Goal: Information Seeking & Learning: Learn about a topic

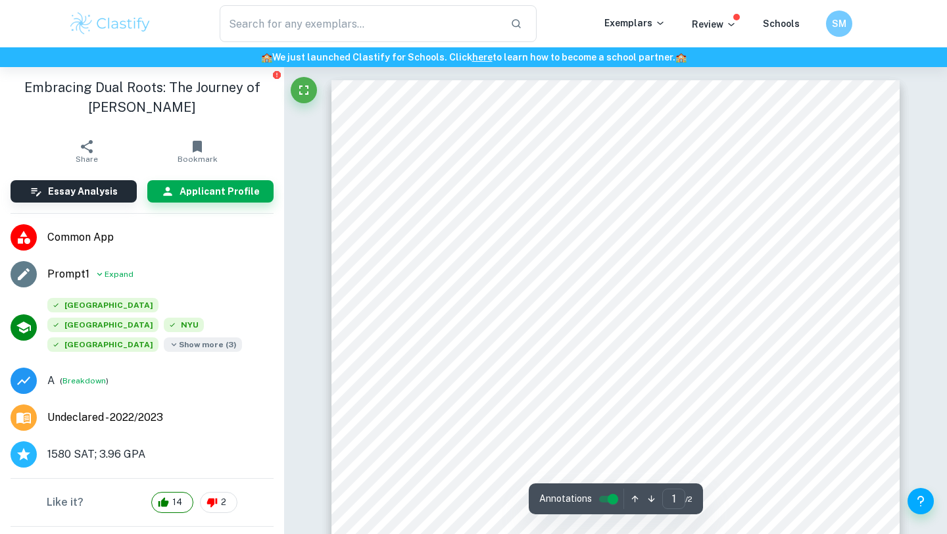
click at [182, 337] on span "Show more ( 3 )" at bounding box center [203, 344] width 78 height 14
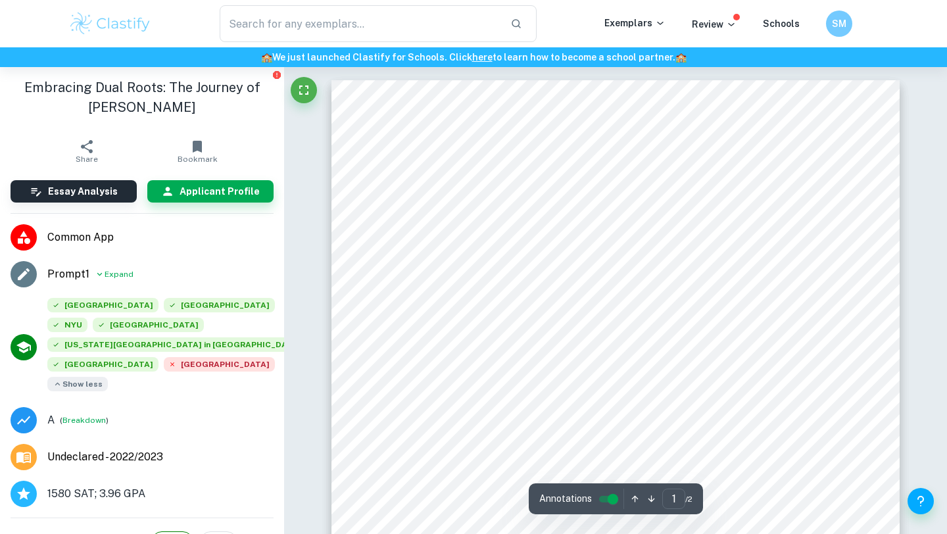
click at [80, 387] on span "Show less" at bounding box center [77, 384] width 60 height 14
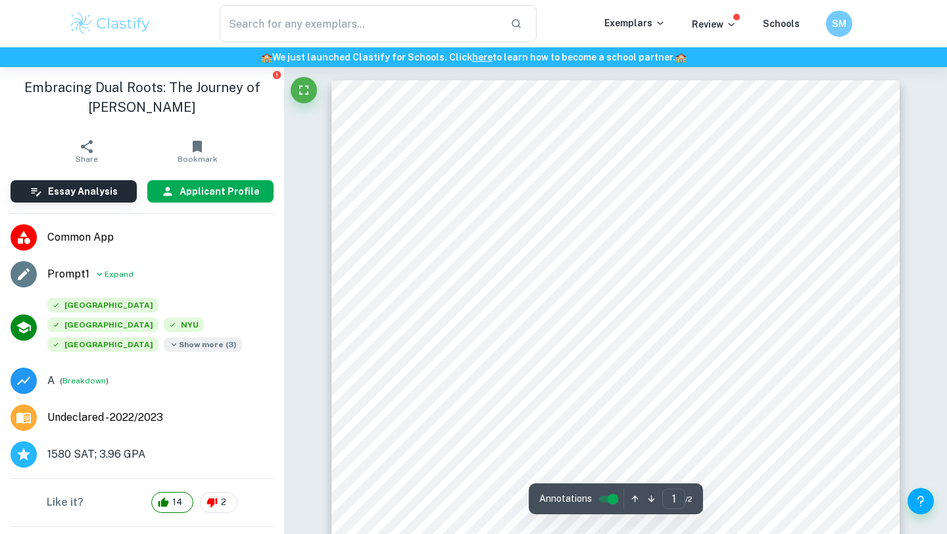
click at [227, 189] on h6 "Applicant Profile" at bounding box center [219, 191] width 80 height 14
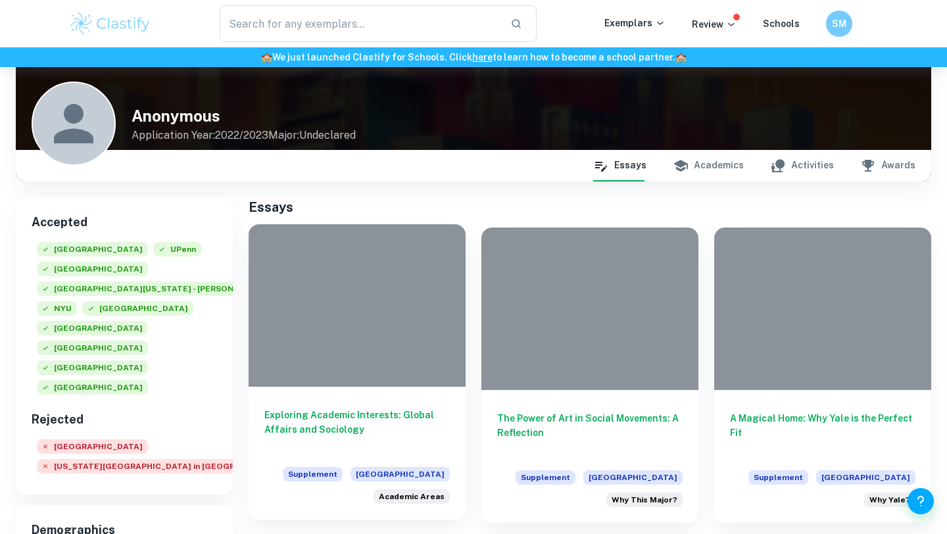
scroll to position [98, 0]
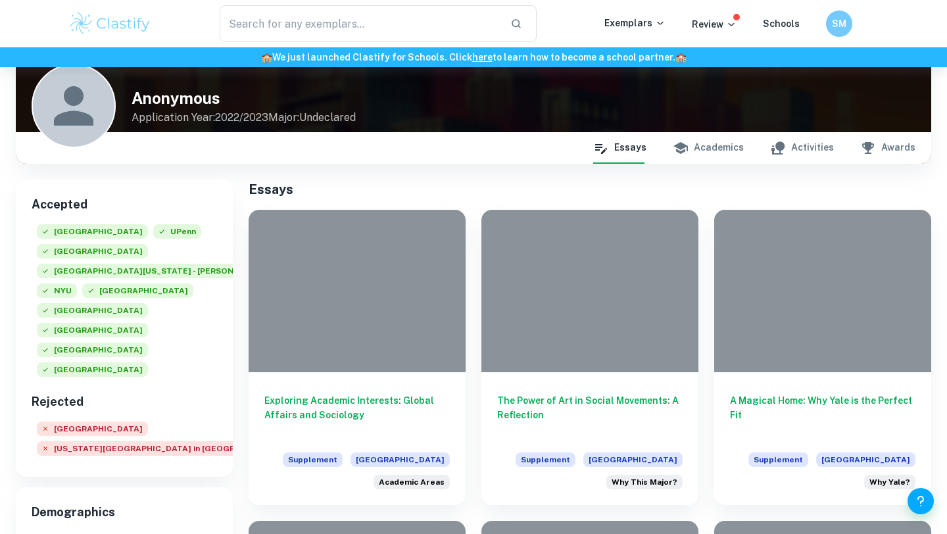
click at [723, 149] on button "Academics" at bounding box center [708, 148] width 71 height 32
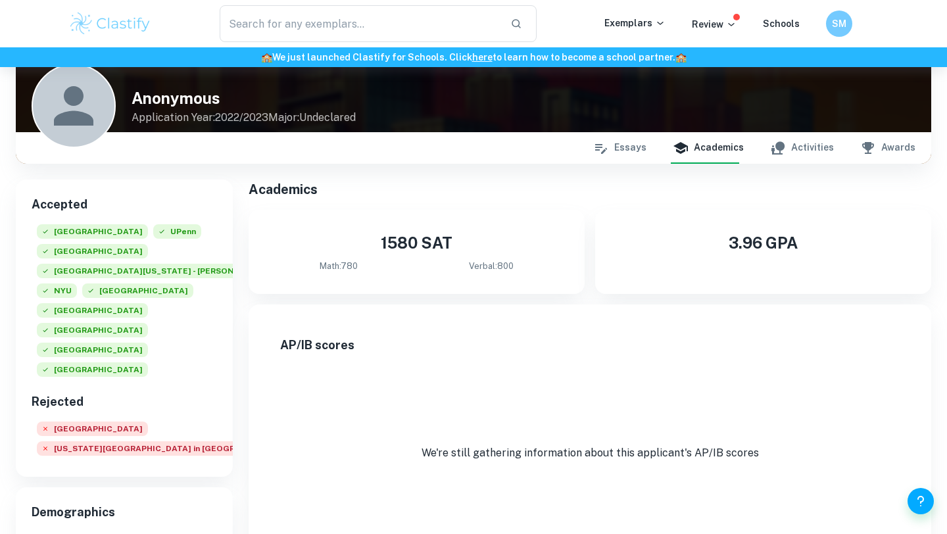
click at [793, 150] on button "Activities" at bounding box center [802, 148] width 64 height 32
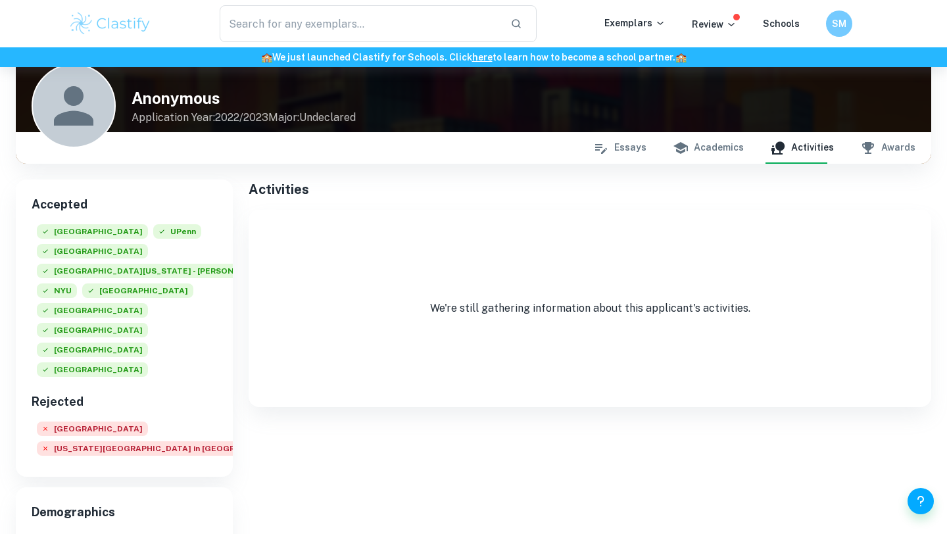
click at [863, 145] on icon "button" at bounding box center [868, 148] width 16 height 16
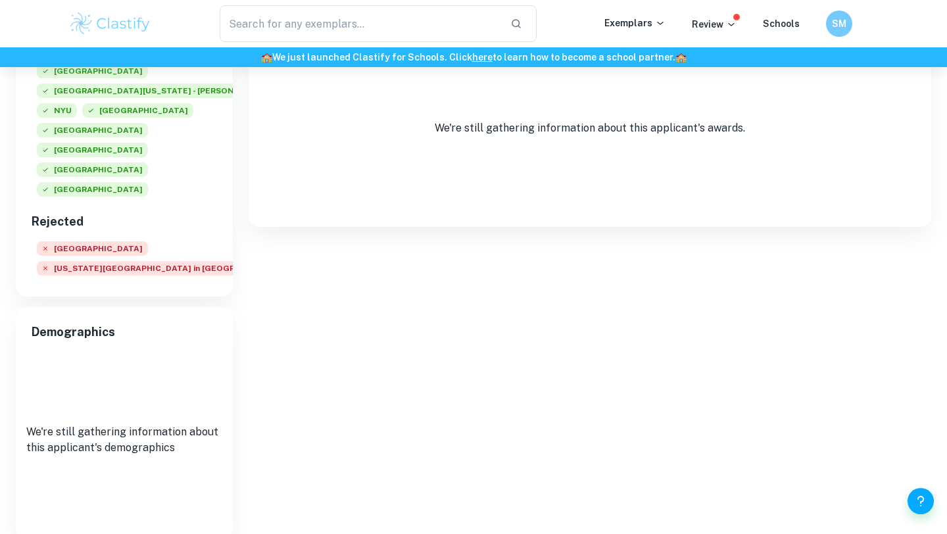
scroll to position [269, 0]
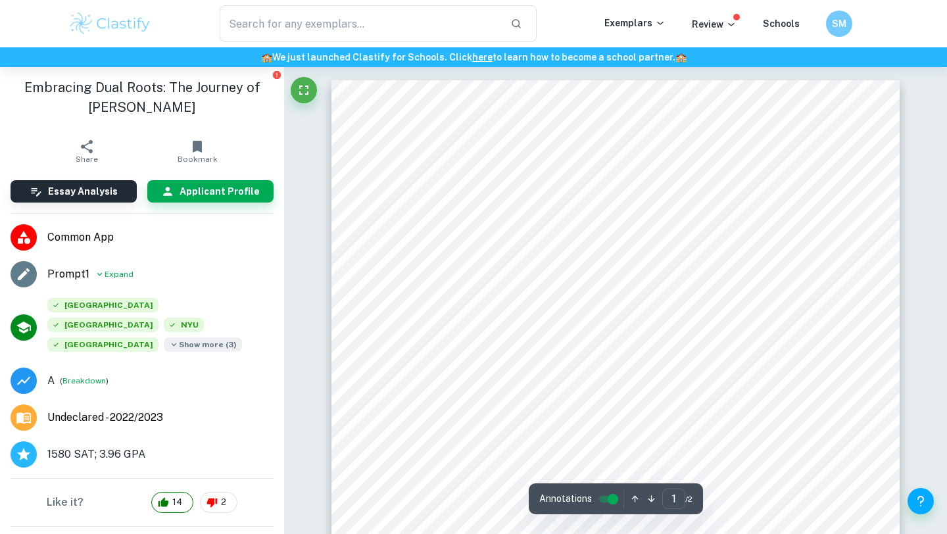
click at [199, 147] on icon "button" at bounding box center [197, 147] width 9 height 12
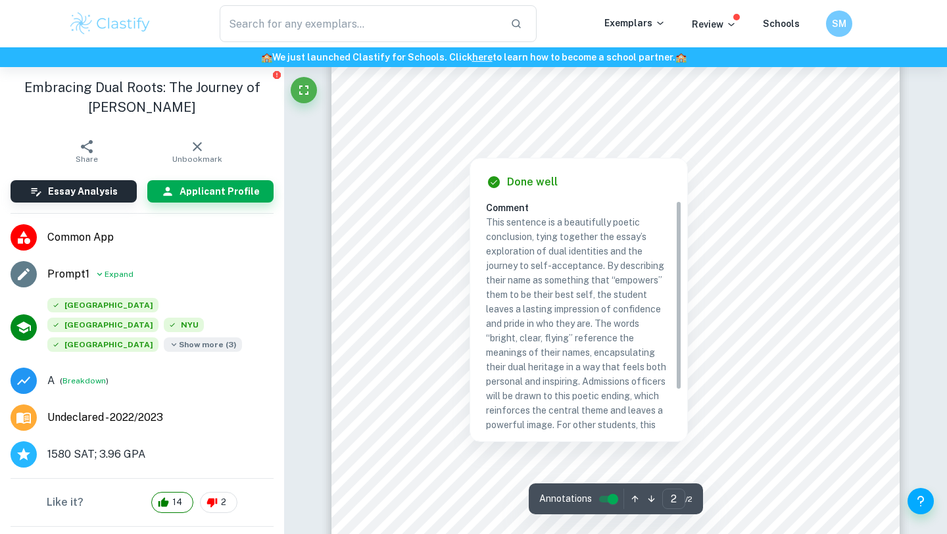
scroll to position [930, 0]
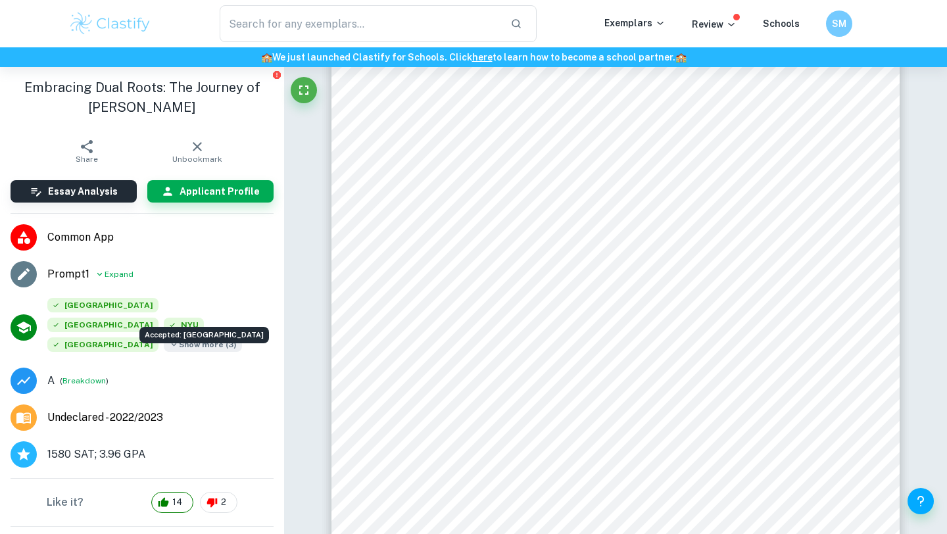
click at [183, 321] on div "Accepted: [GEOGRAPHIC_DATA]" at bounding box center [204, 331] width 132 height 27
click at [185, 324] on div "Accepted: [GEOGRAPHIC_DATA]" at bounding box center [204, 331] width 132 height 27
click at [237, 436] on li "1580 SAT; 3.96 GPA" at bounding box center [142, 454] width 284 height 37
click at [181, 337] on span "Show more ( 3 )" at bounding box center [203, 344] width 78 height 14
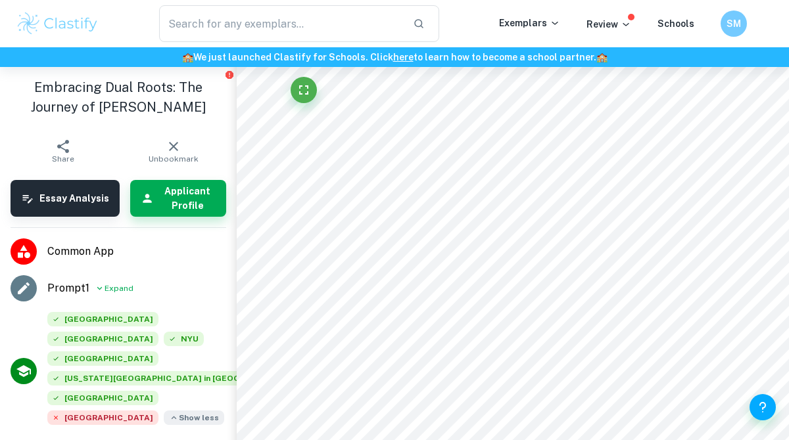
type input "2"
